Goal: Task Accomplishment & Management: Manage account settings

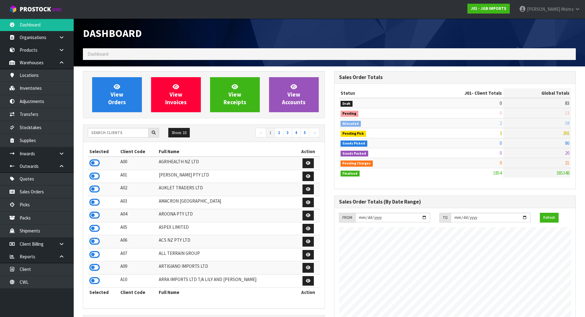
scroll to position [465, 251]
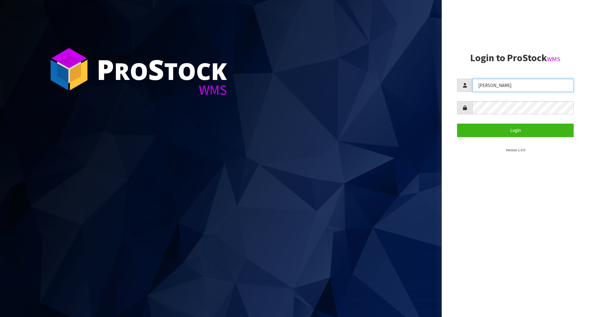
drag, startPoint x: 502, startPoint y: 89, endPoint x: 473, endPoint y: 91, distance: 28.9
click at [473, 91] on input "[PERSON_NAME]" at bounding box center [523, 85] width 101 height 13
type input "[PERSON_NAME]"
click at [463, 115] on form "[PERSON_NAME] Login" at bounding box center [515, 108] width 117 height 58
click at [457, 123] on button "Login" at bounding box center [515, 129] width 117 height 13
